Goal: Transaction & Acquisition: Register for event/course

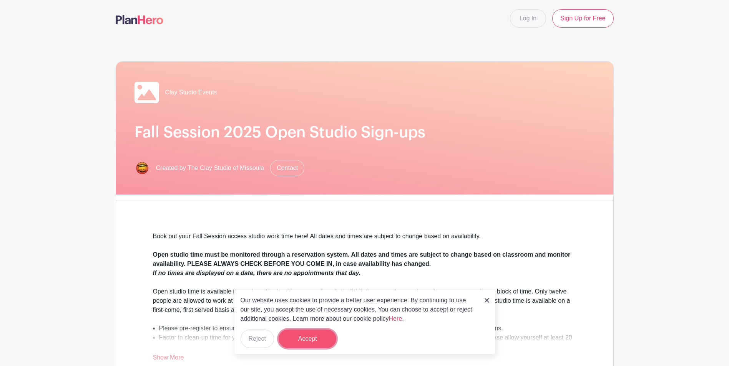
click at [305, 341] on button "Accept" at bounding box center [307, 339] width 58 height 18
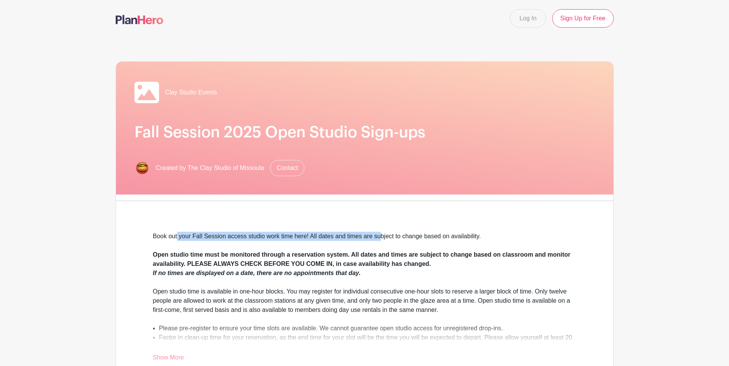
drag, startPoint x: 184, startPoint y: 237, endPoint x: 393, endPoint y: 240, distance: 209.3
click at [393, 240] on div "Book out your Fall Session access studio work time here! All dates and times ar…" at bounding box center [364, 241] width 423 height 18
drag, startPoint x: 393, startPoint y: 240, endPoint x: 391, endPoint y: 235, distance: 6.1
click at [394, 240] on div "Book out your Fall Session access studio work time here! All dates and times ar…" at bounding box center [364, 241] width 423 height 18
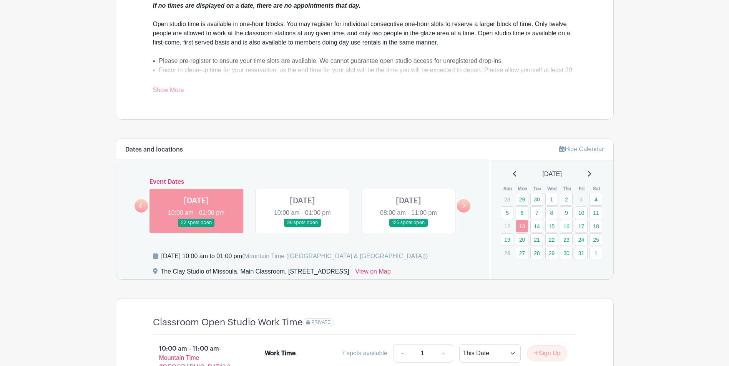
scroll to position [307, 0]
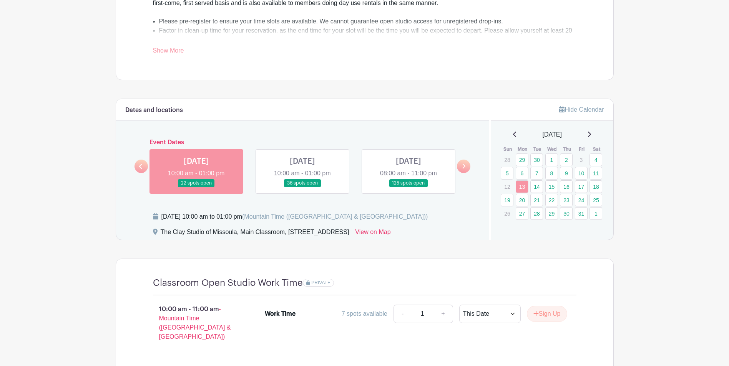
click at [467, 168] on link at bounding box center [463, 166] width 13 height 13
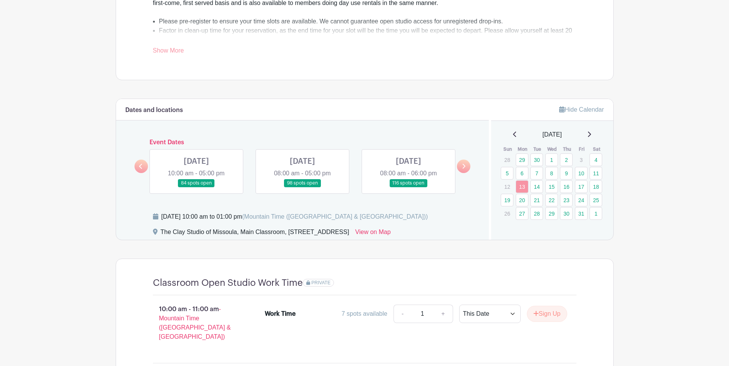
click at [408, 187] on link at bounding box center [408, 187] width 0 height 0
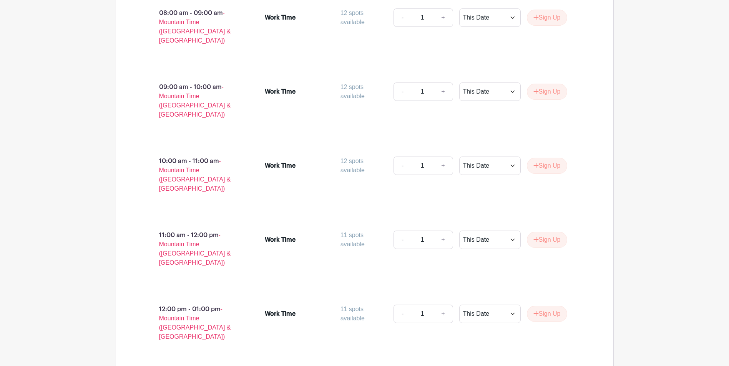
scroll to position [530, 0]
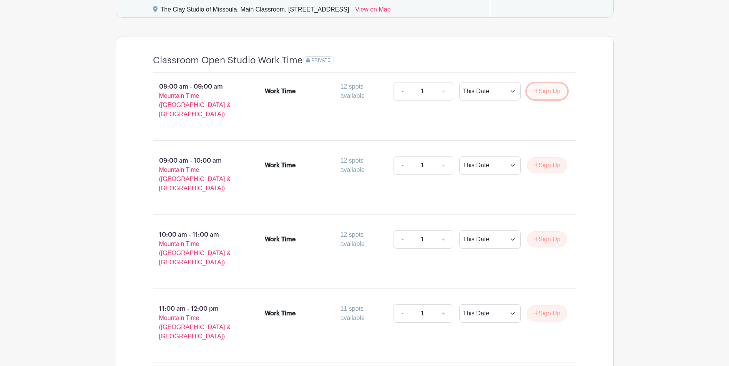
click at [543, 91] on button "Sign Up" at bounding box center [547, 91] width 40 height 16
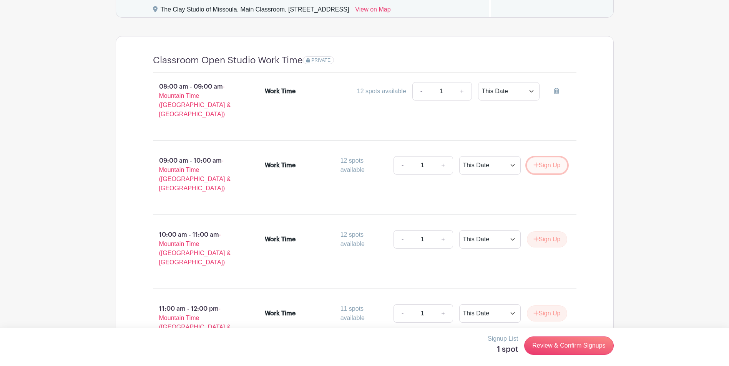
click at [553, 161] on button "Sign Up" at bounding box center [547, 165] width 40 height 16
click at [546, 232] on button "Sign Up" at bounding box center [547, 240] width 40 height 16
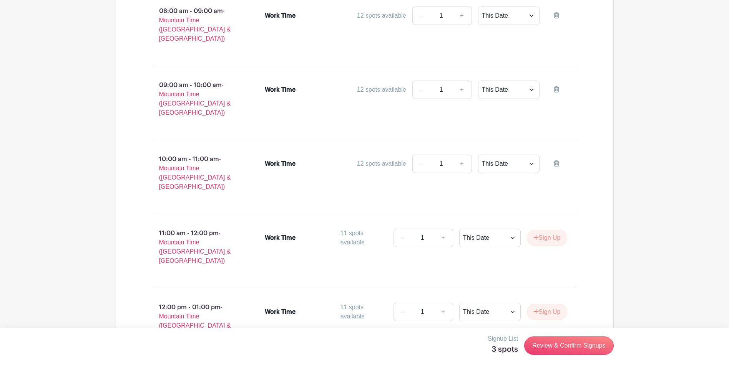
scroll to position [607, 0]
click at [538, 229] on button "Sign Up" at bounding box center [547, 237] width 40 height 16
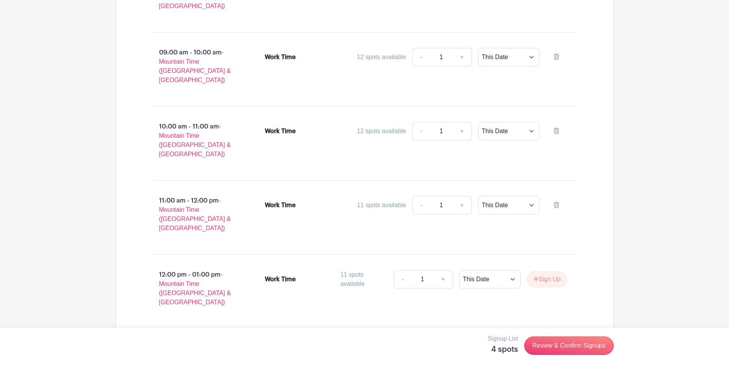
scroll to position [684, 0]
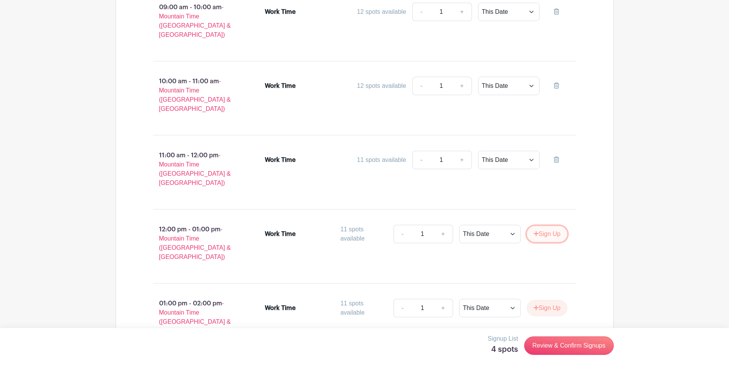
click at [554, 226] on button "Sign Up" at bounding box center [547, 234] width 40 height 16
click at [552, 300] on button "Sign Up" at bounding box center [547, 308] width 40 height 16
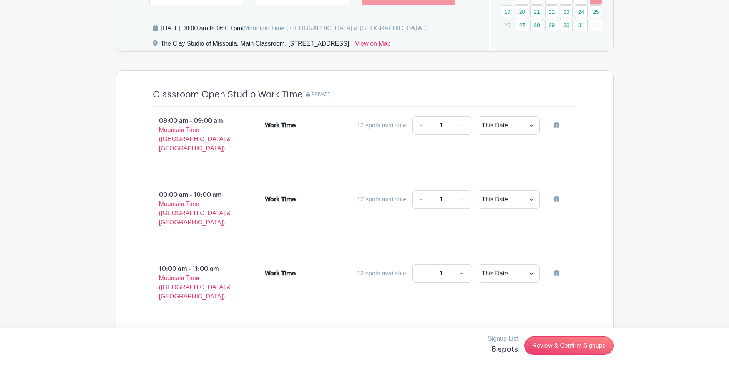
scroll to position [415, 0]
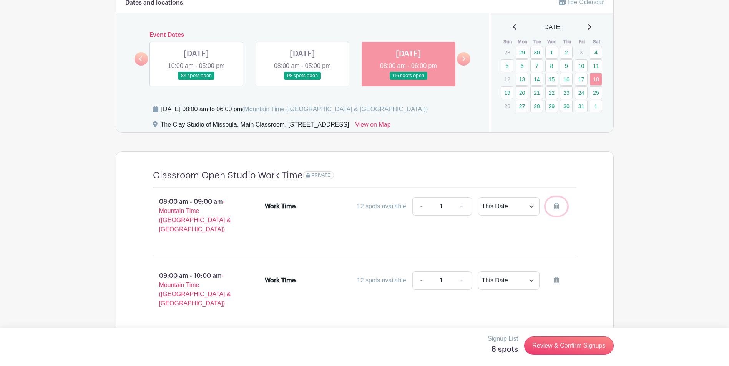
drag, startPoint x: 556, startPoint y: 206, endPoint x: 406, endPoint y: 36, distance: 226.7
click at [556, 206] on icon at bounding box center [555, 206] width 5 height 6
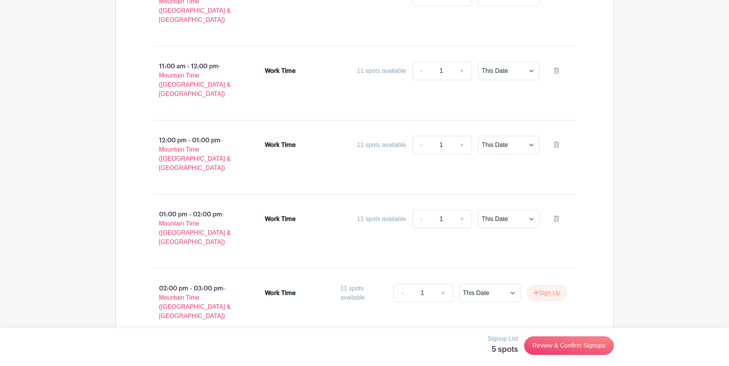
scroll to position [760, 0]
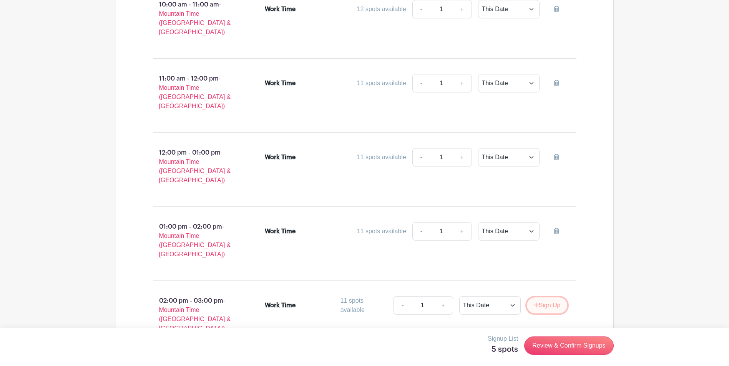
click at [546, 298] on button "Sign Up" at bounding box center [547, 306] width 40 height 16
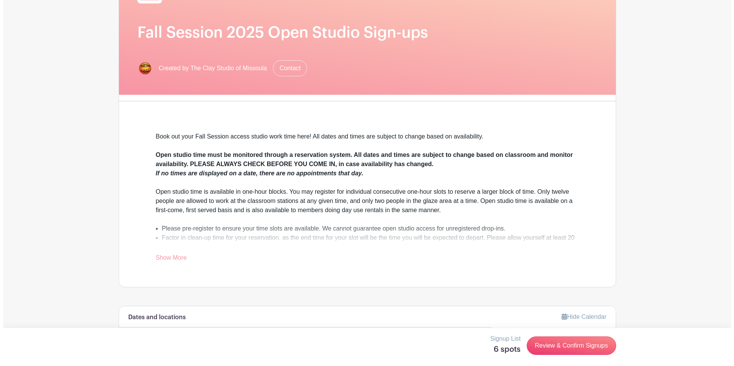
scroll to position [0, 0]
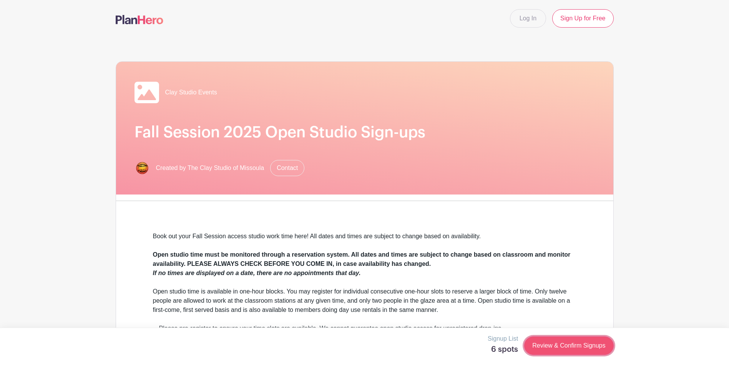
click at [597, 349] on link "Review & Confirm Signups" at bounding box center [568, 346] width 89 height 18
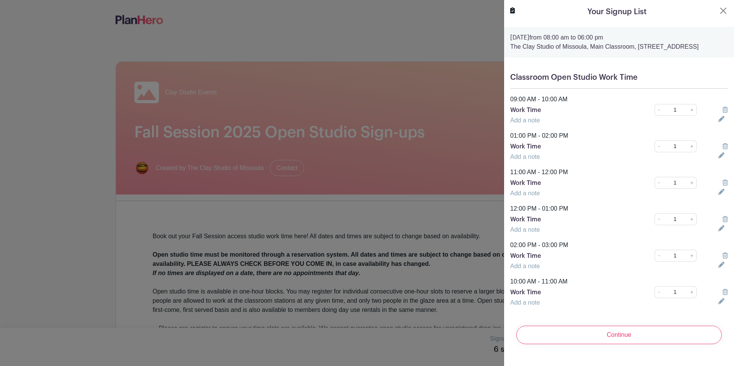
scroll to position [5, 0]
click at [595, 345] on input "Continue" at bounding box center [619, 335] width 205 height 18
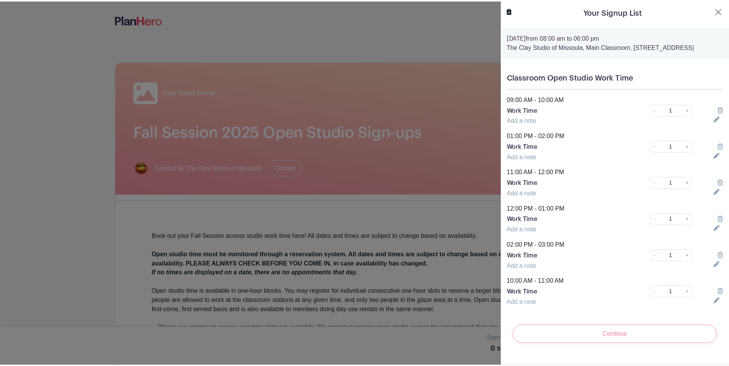
scroll to position [0, 0]
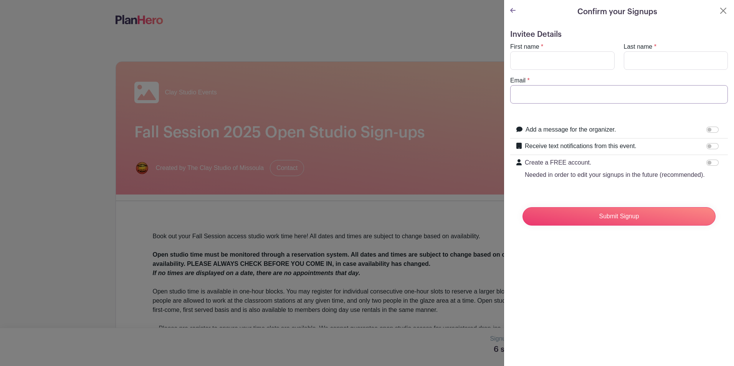
type input "[EMAIL_ADDRESS][DOMAIN_NAME]"
click at [543, 70] on turbo-frame "First name * Last name * Email * [EMAIL_ADDRESS][DOMAIN_NAME]" at bounding box center [619, 72] width 218 height 61
click at [545, 62] on input "First name" at bounding box center [562, 60] width 104 height 18
type input "[PERSON_NAME]"
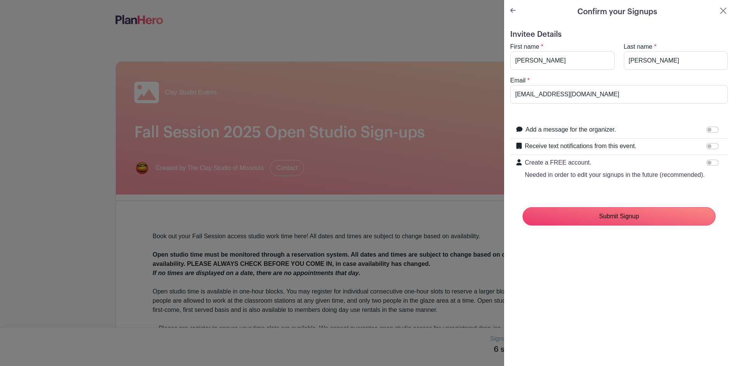
click at [608, 226] on input "Submit Signup" at bounding box center [619, 216] width 193 height 18
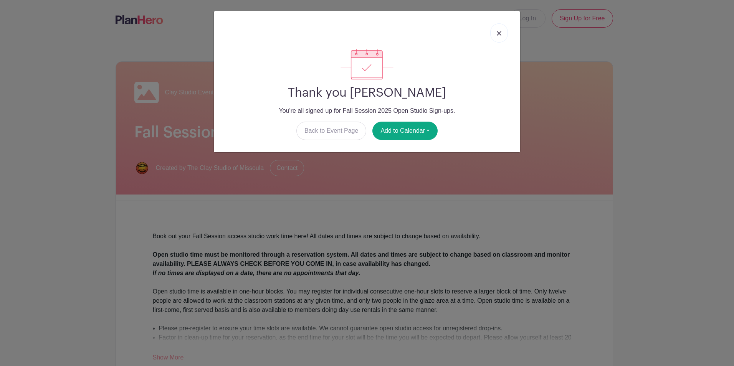
click at [46, 194] on div "Thank you [PERSON_NAME] You're all signed up for Fall Session 2025 Open Studio …" at bounding box center [367, 183] width 734 height 366
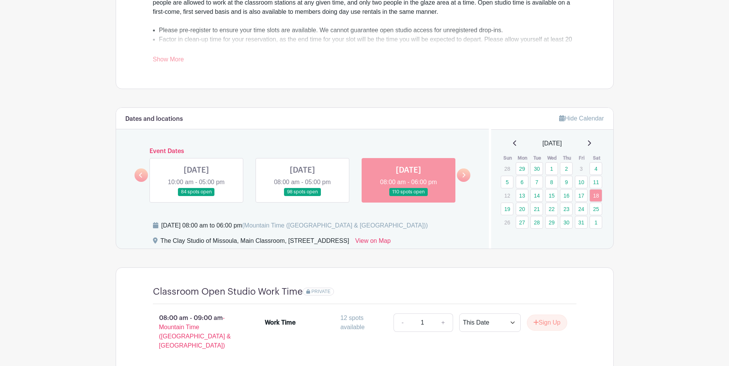
scroll to position [346, 0]
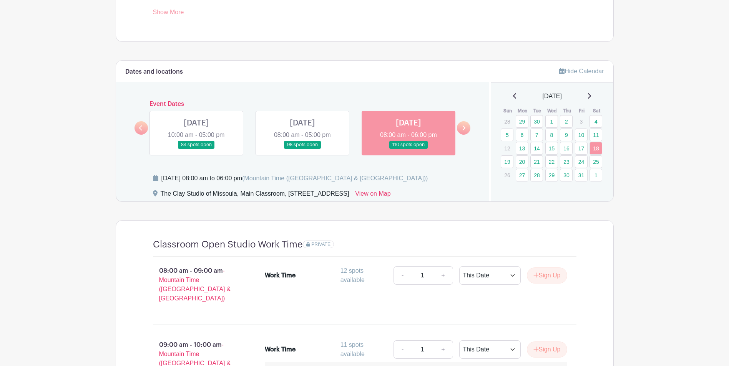
click at [460, 125] on link at bounding box center [463, 127] width 13 height 13
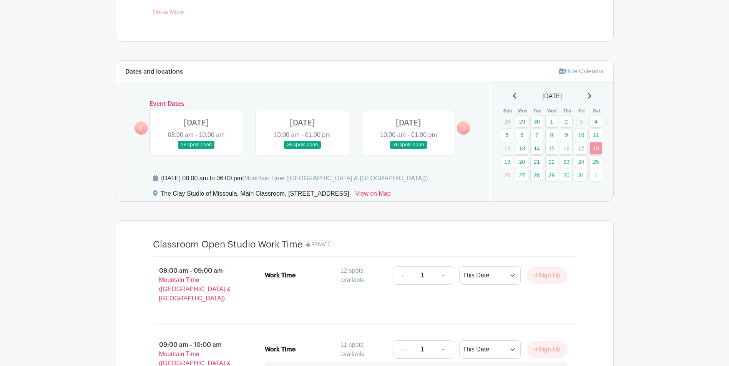
click at [141, 131] on link at bounding box center [140, 127] width 13 height 13
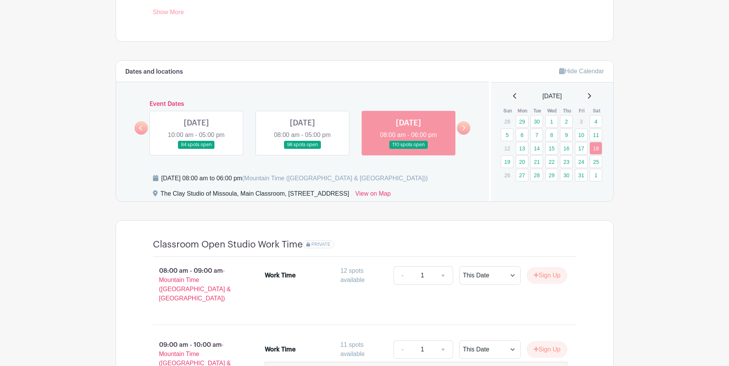
click at [141, 131] on link at bounding box center [140, 127] width 13 height 13
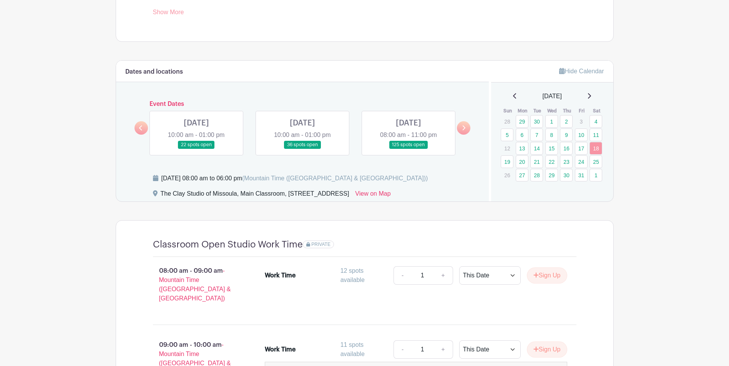
click at [408, 149] on link at bounding box center [408, 149] width 0 height 0
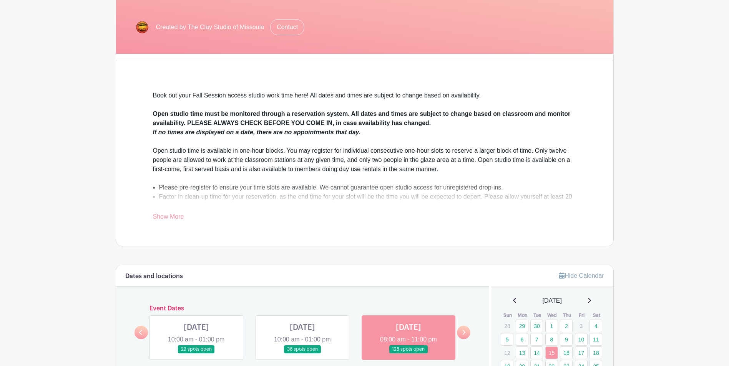
scroll to position [90, 0]
